Goal: Navigation & Orientation: Find specific page/section

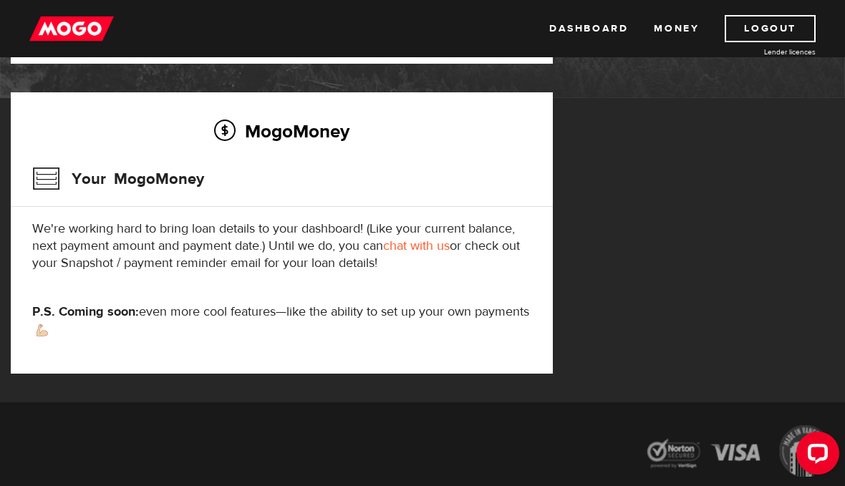
scroll to position [164, 0]
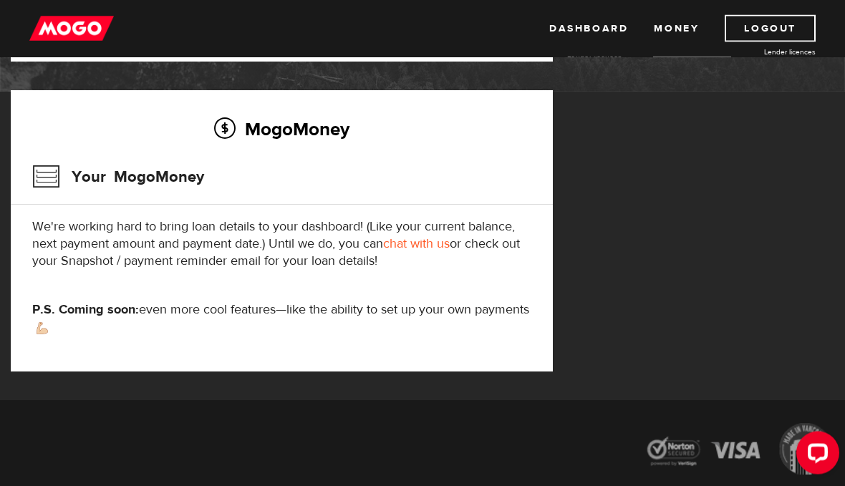
click at [55, 184] on h3 "Your MogoMoney" at bounding box center [118, 177] width 172 height 37
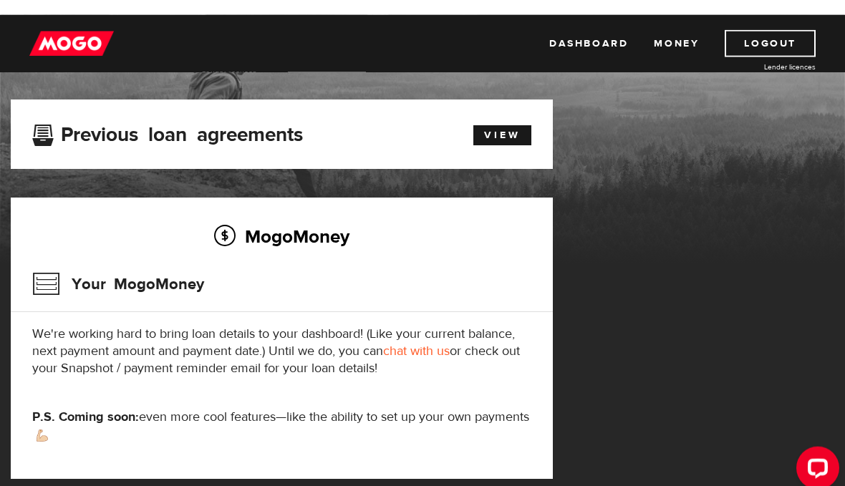
scroll to position [0, 0]
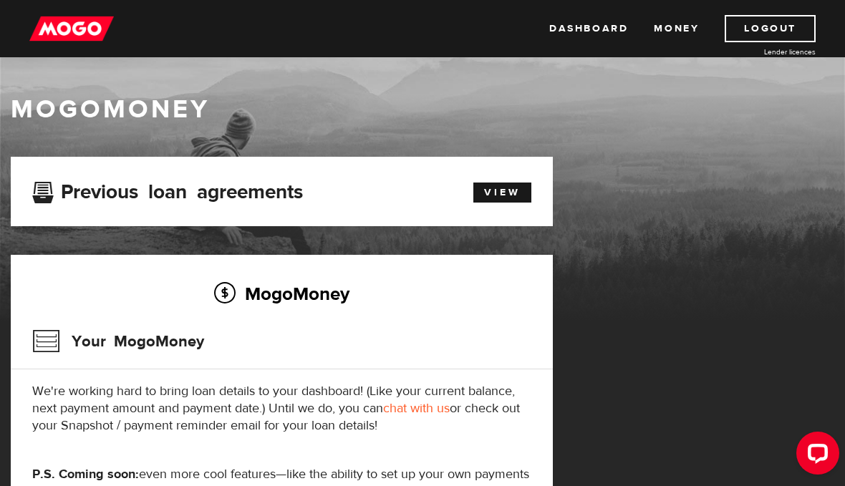
click at [519, 190] on link "View" at bounding box center [502, 193] width 58 height 20
click at [607, 15] on link "Dashboard" at bounding box center [588, 28] width 79 height 27
click at [689, 29] on link "Money" at bounding box center [676, 28] width 45 height 27
click at [590, 26] on link "Dashboard" at bounding box center [588, 28] width 79 height 27
click at [501, 188] on link "View" at bounding box center [502, 193] width 58 height 20
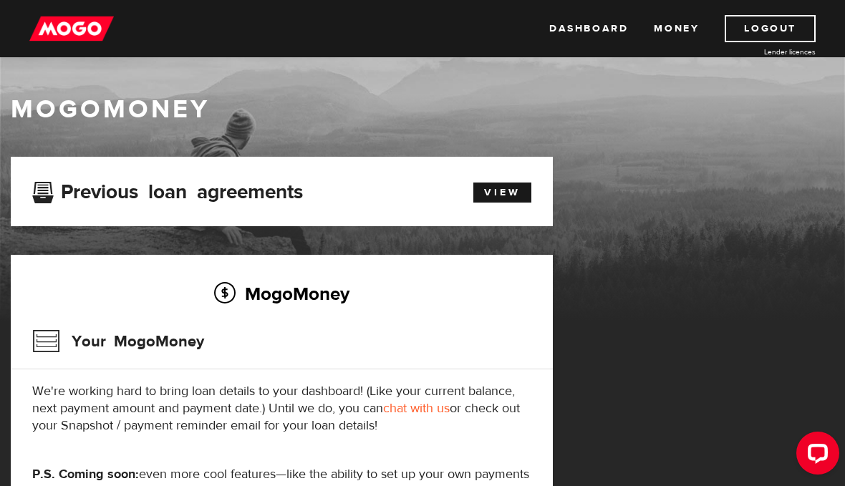
click at [229, 300] on h2 "MogoMoney" at bounding box center [281, 294] width 499 height 30
click at [173, 341] on h3 "Your MogoMoney" at bounding box center [118, 341] width 172 height 37
click at [60, 354] on h3 "Your MogoMoney" at bounding box center [118, 341] width 172 height 37
click at [600, 25] on link "Dashboard" at bounding box center [588, 28] width 79 height 27
